Goal: Information Seeking & Learning: Learn about a topic

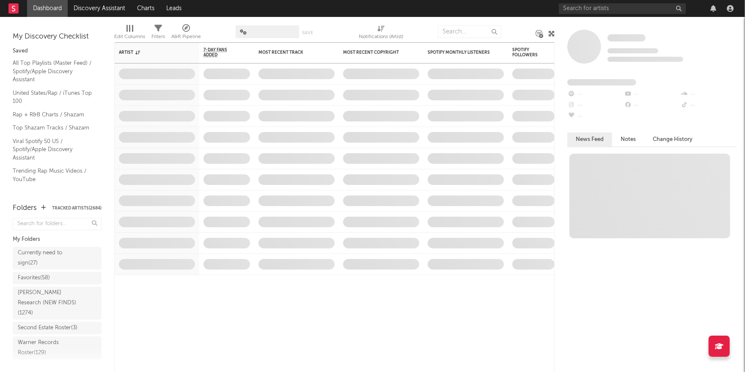
click at [66, 205] on div "Folders Tracked Artists ( 2684 )" at bounding box center [57, 208] width 89 height 15
click at [68, 207] on button "Tracked Artists ( 2684 )" at bounding box center [76, 208] width 49 height 4
click at [46, 255] on div "Currently need to sign ( 27 )" at bounding box center [48, 258] width 60 height 20
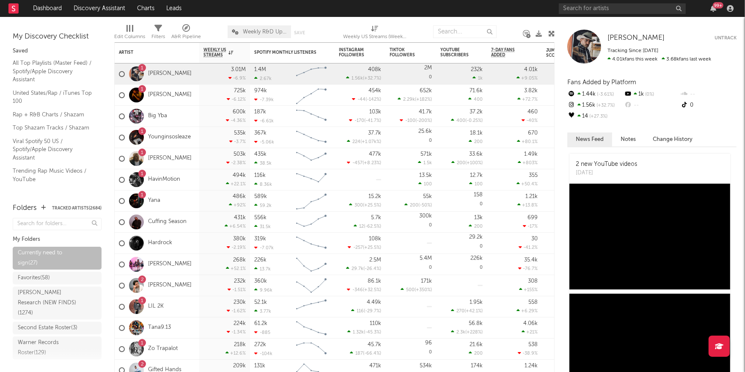
click at [71, 207] on button "Tracked Artists ( 2684 )" at bounding box center [76, 208] width 49 height 4
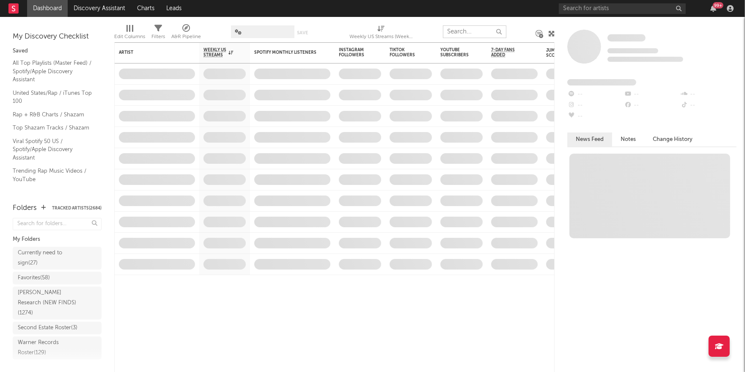
click at [465, 31] on input "text" at bounding box center [474, 31] width 63 height 13
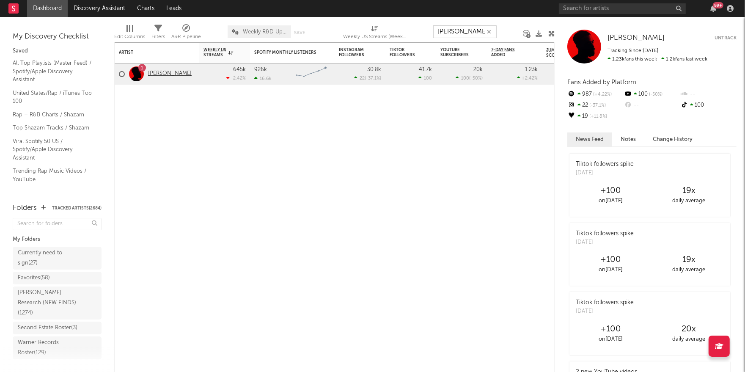
type input "[PERSON_NAME]"
click at [172, 74] on link "[PERSON_NAME]" at bounding box center [170, 73] width 44 height 7
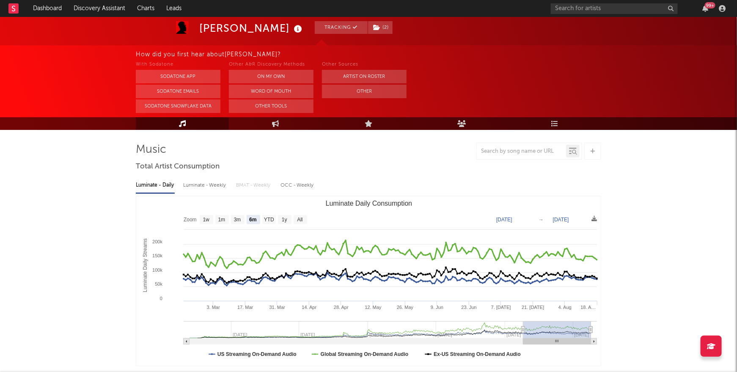
scroll to position [49, 0]
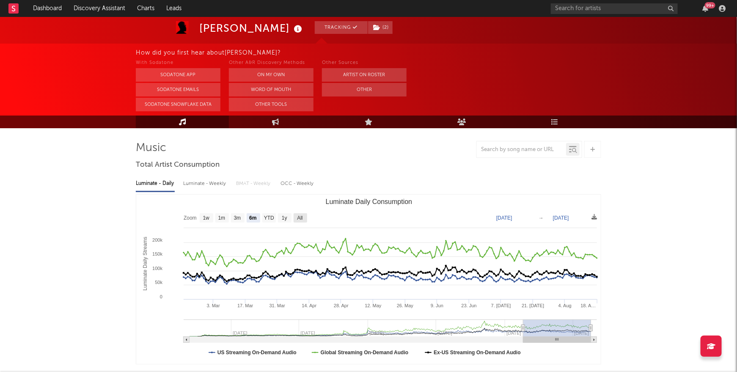
click at [302, 217] on text "All" at bounding box center [299, 218] width 5 height 6
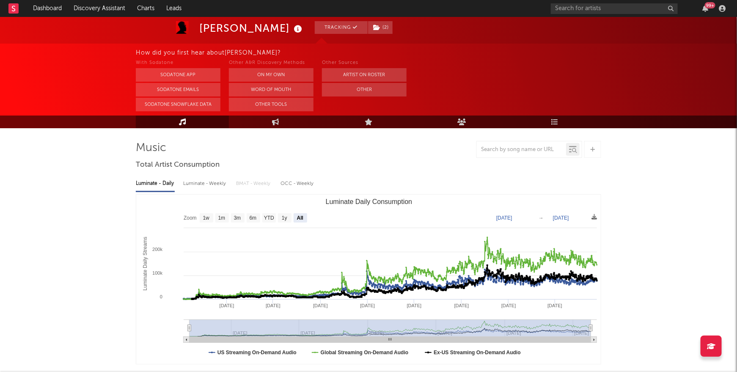
select select "All"
type input "[DATE]"
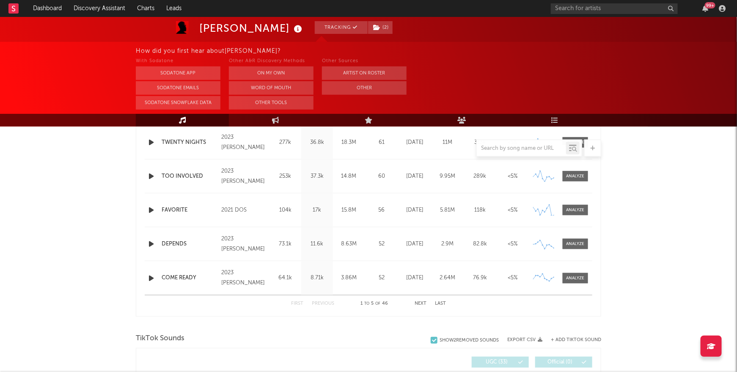
scroll to position [377, 0]
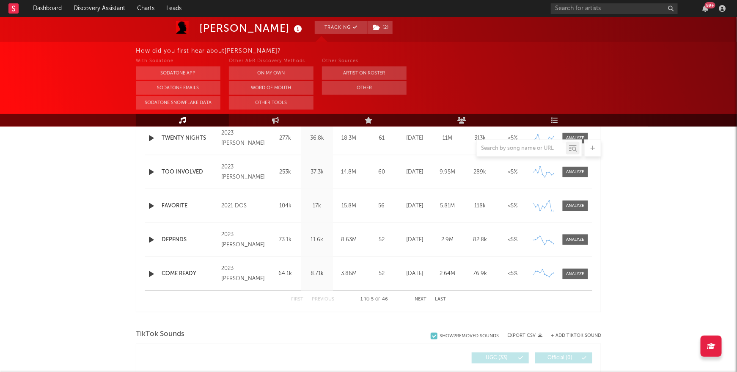
click at [422, 298] on button "Next" at bounding box center [421, 299] width 12 height 5
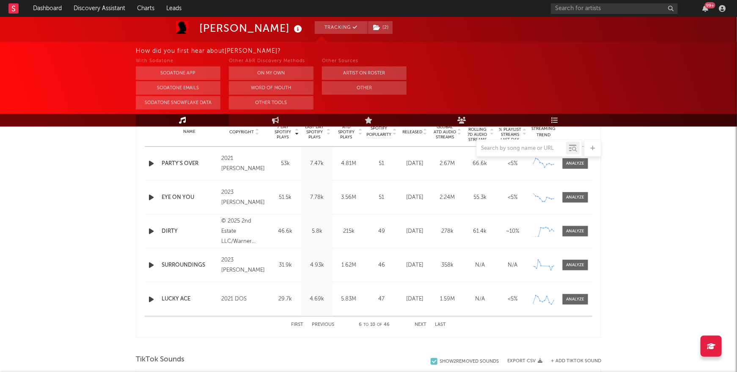
scroll to position [352, 0]
click at [419, 323] on button "Next" at bounding box center [421, 325] width 12 height 5
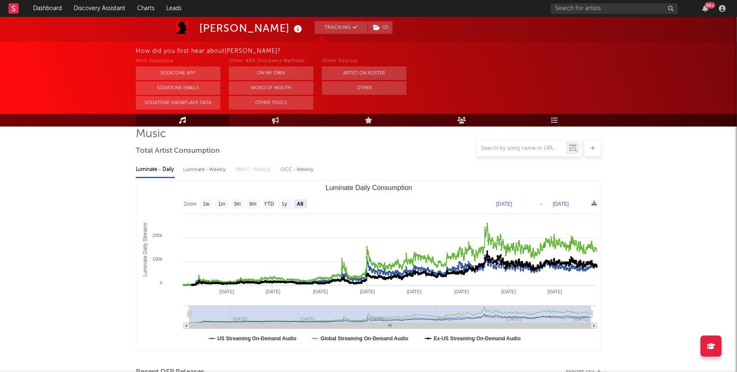
scroll to position [0, 0]
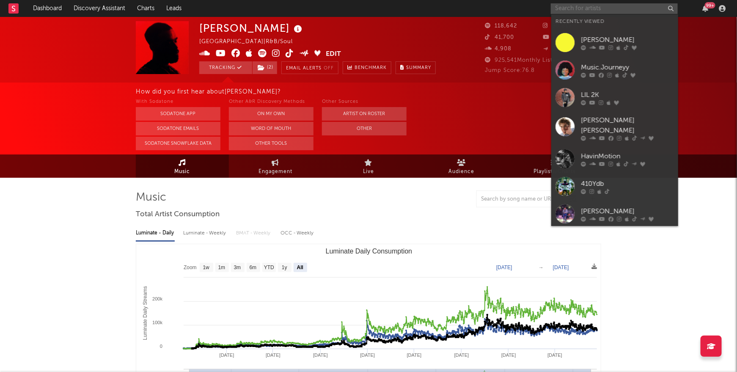
click at [580, 7] on input "text" at bounding box center [614, 8] width 127 height 11
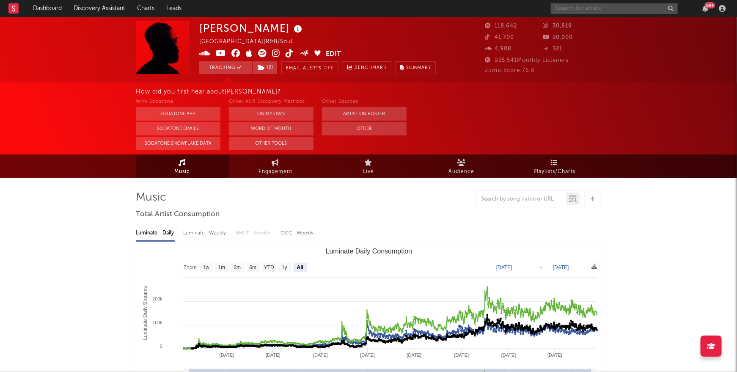
click at [576, 9] on input "text" at bounding box center [614, 8] width 127 height 11
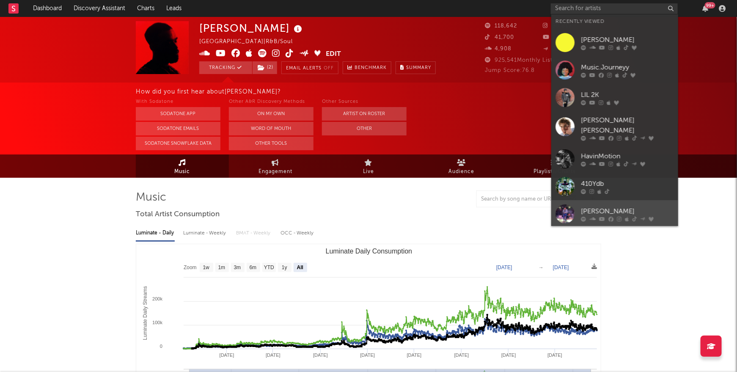
click at [573, 204] on div at bounding box center [564, 213] width 19 height 19
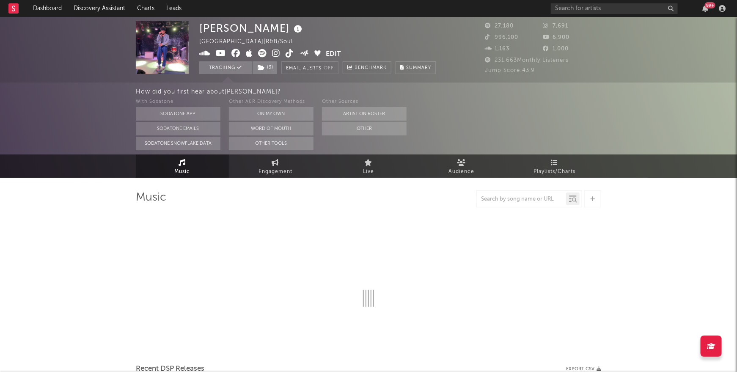
select select "6m"
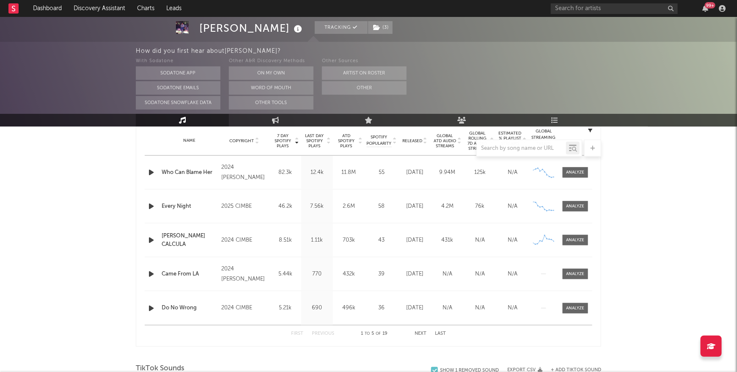
scroll to position [342, 0]
click at [421, 333] on button "Next" at bounding box center [421, 335] width 12 height 5
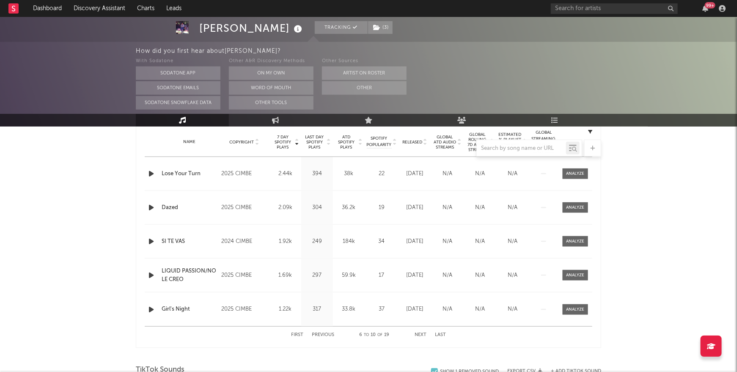
click at [421, 333] on button "Next" at bounding box center [421, 335] width 12 height 5
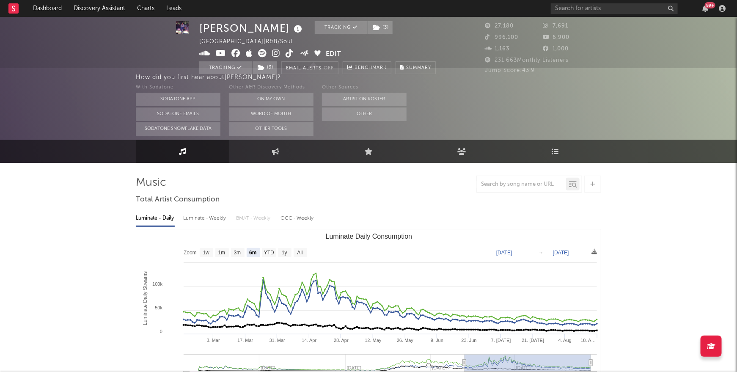
scroll to position [0, 0]
